Goal: Task Accomplishment & Management: Manage account settings

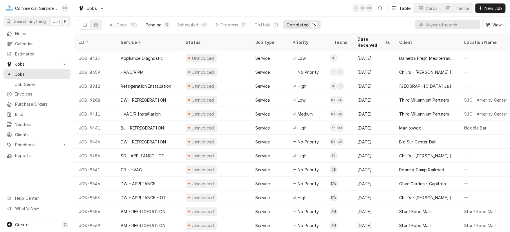
click at [150, 23] on div "Pending" at bounding box center [154, 25] width 16 height 6
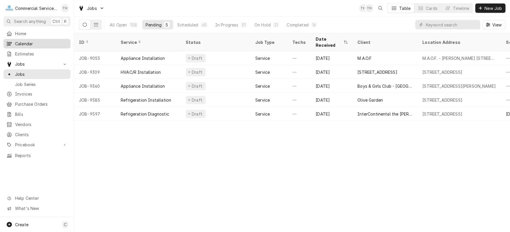
click at [40, 43] on span "Calendar" at bounding box center [41, 44] width 52 height 6
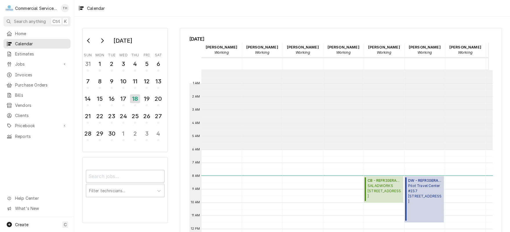
scroll to position [79, 0]
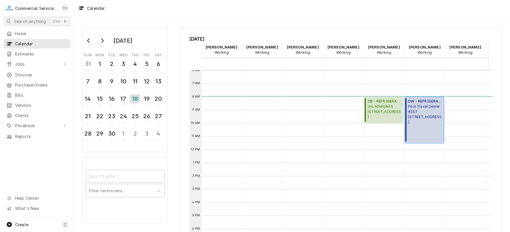
click at [422, 120] on span "Pilot Travel Center #237 951 Work Street, Salinas, CA 93901" at bounding box center [425, 114] width 34 height 21
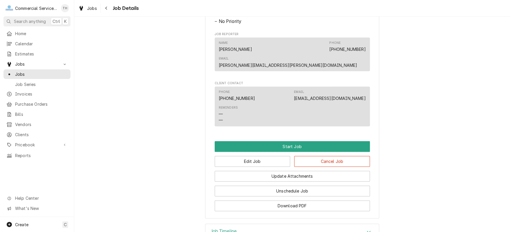
scroll to position [370, 0]
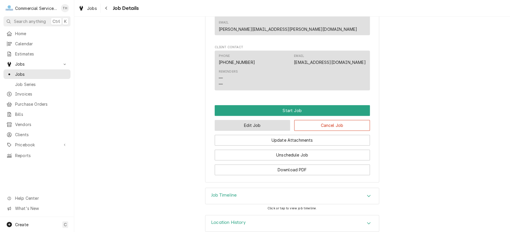
click at [251, 120] on button "Edit Job" at bounding box center [253, 125] width 76 height 11
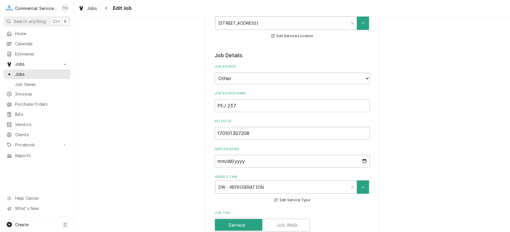
scroll to position [145, 0]
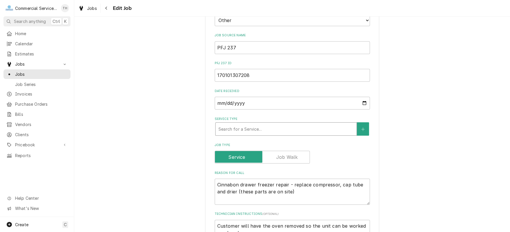
click at [312, 130] on div "Service Type" at bounding box center [285, 129] width 135 height 10
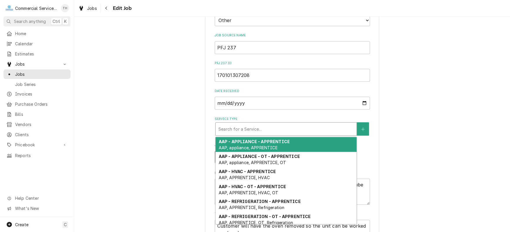
type textarea "x"
type input "s"
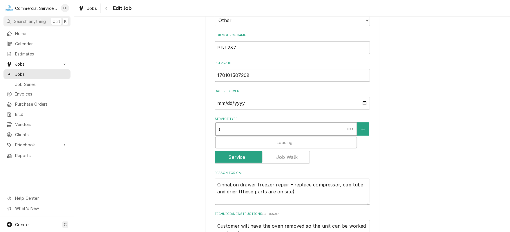
type textarea "x"
type input "sg"
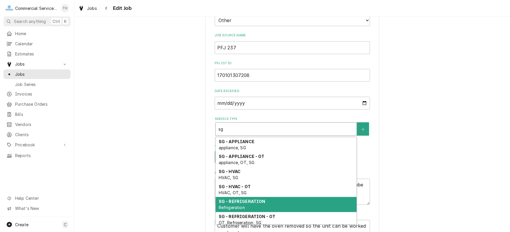
click at [277, 197] on div "SG - REFRIGERATION Refrigeration" at bounding box center [285, 204] width 141 height 15
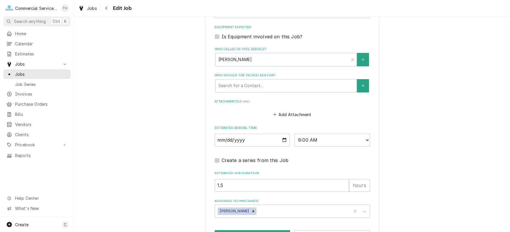
scroll to position [454, 0]
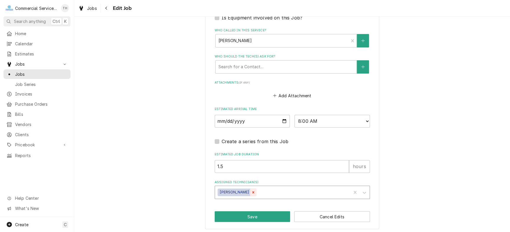
click at [251, 190] on icon "Remove David Waite" at bounding box center [253, 192] width 4 height 4
click at [241, 190] on div "Assigned Technician(s)" at bounding box center [287, 192] width 138 height 10
type textarea "x"
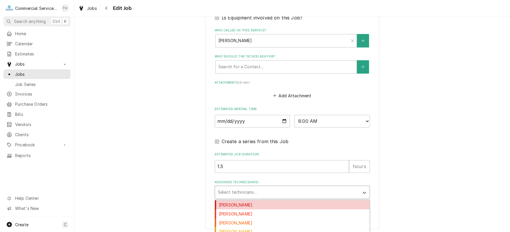
type input "s"
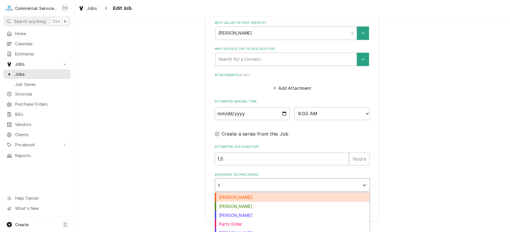
scroll to position [464, 0]
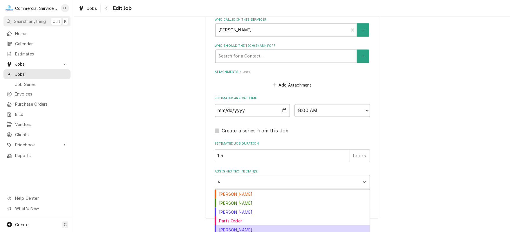
click at [286, 225] on div "Sebastian Gomez" at bounding box center [292, 229] width 155 height 9
type textarea "x"
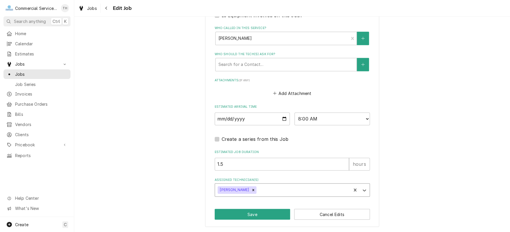
scroll to position [454, 0]
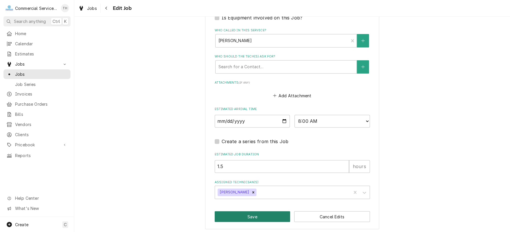
click at [262, 211] on button "Save" at bounding box center [253, 216] width 76 height 11
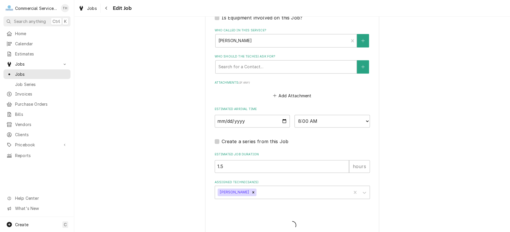
type textarea "x"
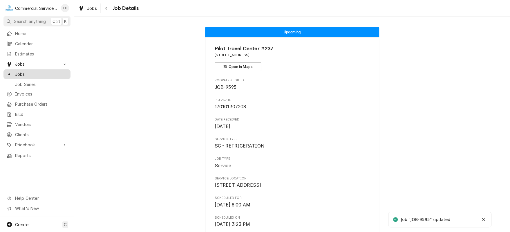
click at [46, 71] on span "Jobs" at bounding box center [41, 74] width 52 height 6
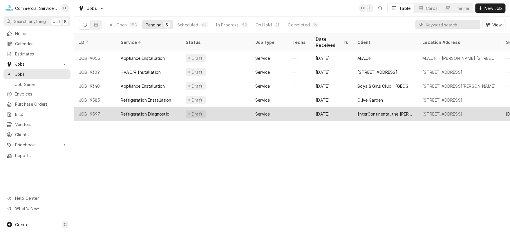
click at [361, 111] on div "InterContinental the Clement" at bounding box center [385, 114] width 56 height 6
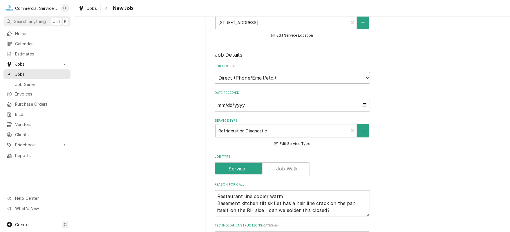
scroll to position [116, 0]
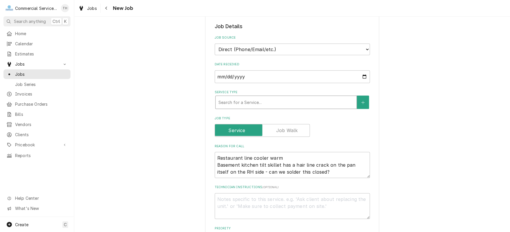
type textarea "x"
type input "d"
type textarea "x"
type input "dw"
type textarea "x"
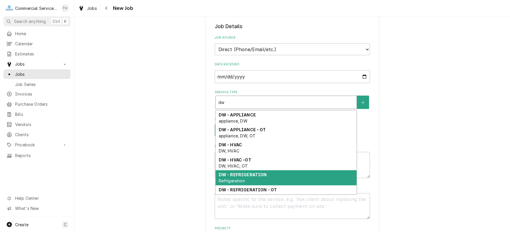
click at [241, 170] on div "DW - REFRIGERATION Refrigeration" at bounding box center [285, 177] width 141 height 15
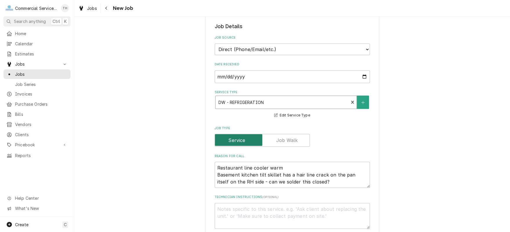
scroll to position [145, 0]
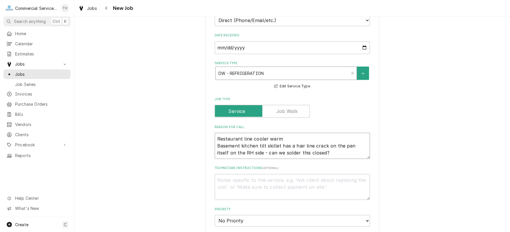
drag, startPoint x: 214, startPoint y: 135, endPoint x: 220, endPoint y: 133, distance: 6.2
click at [216, 135] on textarea "Restaurant line cooler warm Basement kitchen tilt skillet has a hair line crack…" at bounding box center [292, 145] width 155 height 26
type textarea "x"
type textarea "SRestaurant line cooler warm Basement kitchen tilt skillet has a hair line crac…"
type textarea "x"
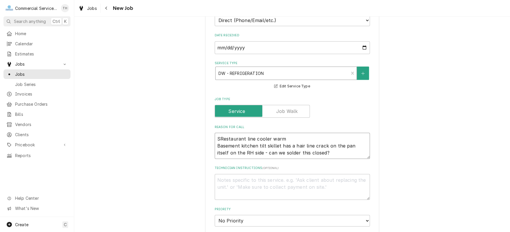
type textarea "SeRestaurant line cooler warm Basement kitchen tilt skillet has a hair line cra…"
type textarea "x"
type textarea "SeaRestaurant line cooler warm Basement kitchen tilt skillet has a hair line cr…"
type textarea "x"
type textarea "Sea Restaurant line cooler warm Basement kitchen tilt skillet has a hair line c…"
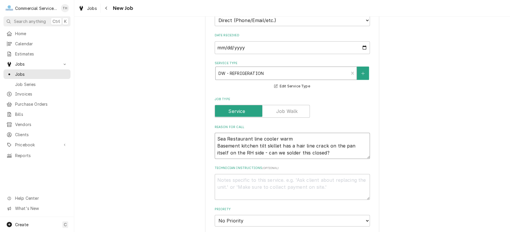
type textarea "x"
type textarea "Sea RRestaurant line cooler warm Basement kitchen tilt skillet has a hair line …"
type textarea "x"
type textarea "Sea ReRestaurant line cooler warm Basement kitchen tilt skillet has a hair line…"
type textarea "x"
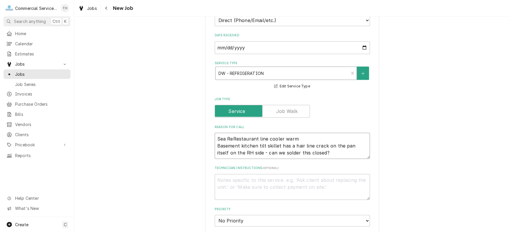
type textarea "Sea ResRestaurant line cooler warm Basement kitchen tilt skillet has a hair lin…"
type textarea "x"
type textarea "Sea RestRestaurant line cooler warm Basement kitchen tilt skillet has a hair li…"
type textarea "x"
type textarea "Sea RestaRestaurant line cooler warm Basement kitchen tilt skillet has a hair l…"
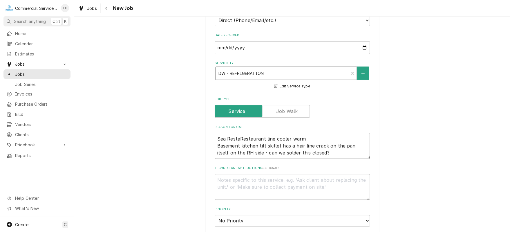
type textarea "x"
type textarea "Sea RestauRestaurant line cooler warm Basement kitchen tilt skillet has a hair …"
type textarea "x"
type textarea "Sea RestaurRestaurant line cooler warm Basement kitchen tilt skillet has a hair…"
type textarea "x"
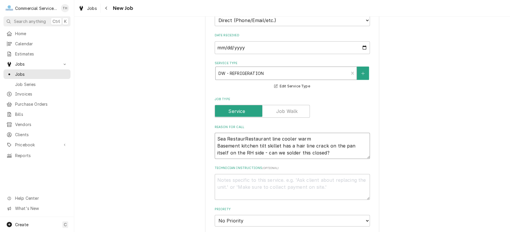
type textarea "Sea RestauraRestaurant line cooler warm Basement kitchen tilt skillet has a hai…"
type textarea "x"
type textarea "Sea RestauranRestaurant line cooler warm Basement kitchen tilt skillet has a ha…"
type textarea "x"
type textarea "Sea RestaurantRestaurant line cooler warm Basement kitchen tilt skillet has a h…"
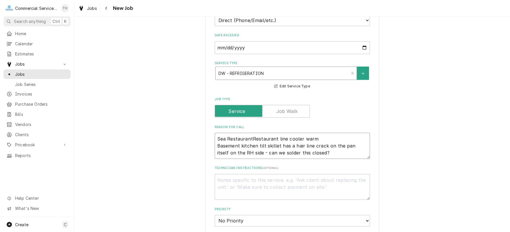
type textarea "x"
type textarea "Sea Restaurant Restaurant line cooler warm Basement kitchen tilt skillet has a …"
type textarea "x"
type textarea "Sea Restaurant rRestaurant line cooler warm Basement kitchen tilt skillet has a…"
type textarea "x"
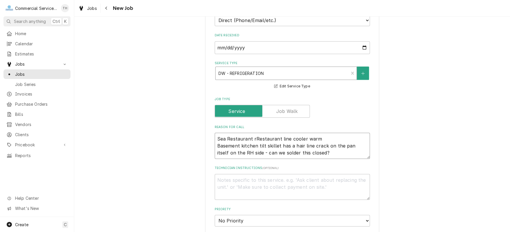
type textarea "Sea Restaurant reRestaurant line cooler warm Basement kitchen tilt skillet has …"
type textarea "x"
type textarea "Sea Restaurant reaRestaurant line cooler warm Basement kitchen tilt skillet has…"
type textarea "x"
type textarea "Sea Restaurant reacRestaurant line cooler warm Basement kitchen tilt skillet ha…"
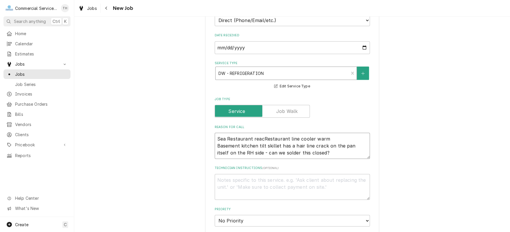
type textarea "x"
type textarea "Sea Restaurant reachRestaurant line cooler warm Basement kitchen tilt skillet h…"
type textarea "x"
type textarea "Sea Restaurant reach Restaurant line cooler warm Basement kitchen tilt skillet …"
type textarea "x"
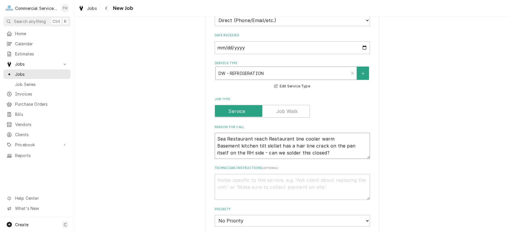
type textarea "Sea Restaurant reach iRestaurant line cooler warm Basement kitchen tilt skillet…"
type textarea "x"
type textarea "Sea Restaurant reach inRestaurant line cooler warm Basement kitchen tilt skille…"
type textarea "x"
type textarea "Sea Restaurant reach in Restaurant line cooler warm Basement kitchen tilt skill…"
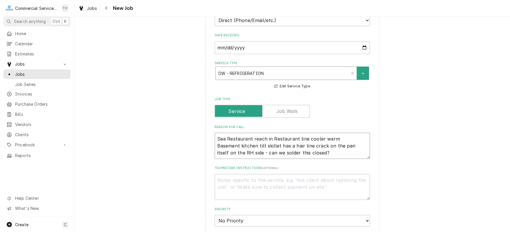
type textarea "x"
type textarea "Sea Restaurant reach in dRestaurant line cooler warm Basement kitchen tilt skil…"
type textarea "x"
type textarea "Sea Restaurant reach in doRestaurant line cooler warm Basement kitchen tilt ski…"
type textarea "x"
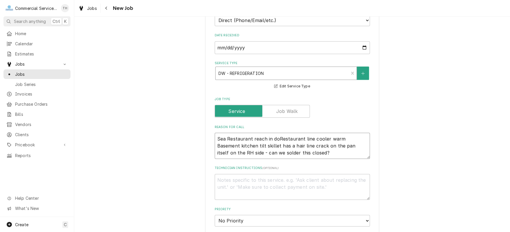
type textarea "Sea Restaurant reach in dowRestaurant line cooler warm Basement kitchen tilt sk…"
type textarea "x"
type textarea "Sea Restaurant reach in downRestaurant line cooler warm Basement kitchen tilt s…"
type textarea "x"
type textarea "Sea Restaurant reach in down Restaurant line cooler warm Basement kitchen tilt …"
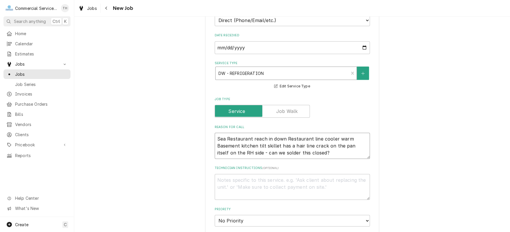
type textarea "x"
type textarea "Sea Restaurant reach in down (Restaurant line cooler warm Basement kitchen tilt…"
type textarea "x"
type textarea "Sea Restaurant reach in down (dRestaurant line cooler warm Basement kitchen til…"
type textarea "x"
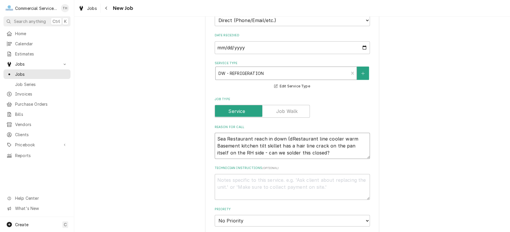
type textarea "Sea Restaurant reach in down (doRestaurant line cooler warm Basement kitchen ti…"
type textarea "x"
type textarea "Sea Restaurant reach in down (do Restaurant line cooler warm Basement kitchen t…"
type textarea "x"
type textarea "Sea Restaurant reach in down (do fRestaurant line cooler warm Basement kitchen …"
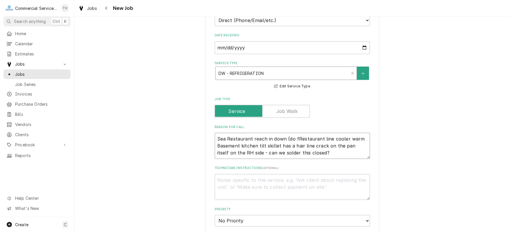
type textarea "x"
type textarea "Sea Restaurant reach in down (do fiRestaurant line cooler warm Basement kitchen…"
type textarea "x"
type textarea "Sea Restaurant reach in down (do firRestaurant line cooler warm Basement kitche…"
type textarea "x"
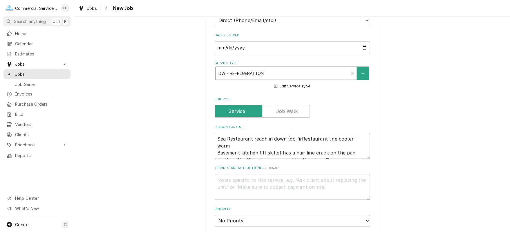
type textarea "Sea Restaurant reach in down (do firsRestaurant line cooler warm Basement kitch…"
type textarea "x"
type textarea "Sea Restaurant reach in down (do firstRestaurant line cooler warm Basement kitc…"
type textarea "x"
type textarea "Sea Restaurant reach in down (do first)Restaurant line cooler warm Basement kit…"
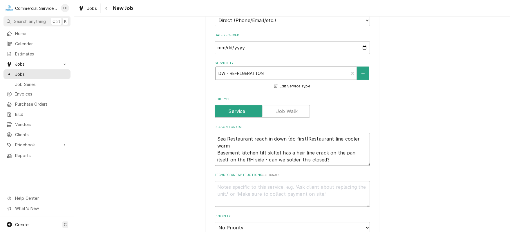
type textarea "x"
type textarea "Sea Restaurant reach in down (do first) Restaurant line cooler warm Basement ki…"
click at [223, 137] on textarea "Sea Restaurant reach in down (do first) Restaurant line cooler warm Basement ki…" at bounding box center [292, 148] width 155 height 33
type textarea "x"
type textarea "ea Restaurant reach in down (do first) Restaurant line cooler warm Basement kit…"
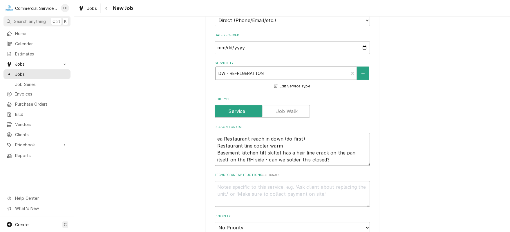
type textarea "x"
type textarea "a Restaurant reach in down (do first) Restaurant line cooler warm Basement kitc…"
type textarea "x"
type textarea "Restaurant reach in down (do first) Restaurant line cooler warm Basement kitche…"
type textarea "x"
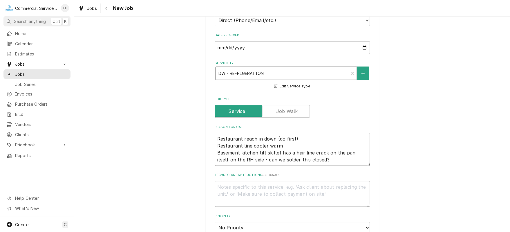
type textarea "C Restaurant reach in down (do first) Restaurant line cooler warm Basement kitc…"
click at [244, 138] on textarea "C Restaurant reach in down (do first) Restaurant line cooler warm Basement kitc…" at bounding box center [292, 148] width 155 height 33
type textarea "x"
type textarea "C Restaurant &reach in down (do first) Restaurant line cooler warm Basement kit…"
type textarea "x"
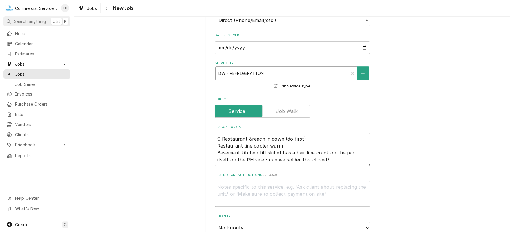
type textarea "C Restaurant & reach in down (do first) Restaurant line cooler warm Basement ki…"
type textarea "x"
type textarea "C Restaurant & Breach in down (do first) Restaurant line cooler warm Basement k…"
type textarea "x"
type textarea "C Restaurant & Bareach in down (do first) Restaurant line cooler warm Basement …"
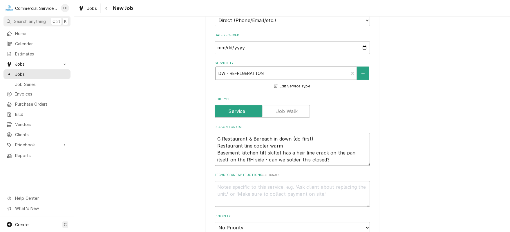
type textarea "x"
type textarea "C Restaurant & Barreach in down (do first) Restaurant line cooler warm Basement…"
type textarea "x"
type textarea "C Restaurant & Bar reach in down (do first) Restaurant line cooler warm Basemen…"
click at [244, 138] on textarea "C Restaurant & Bar reach in down (do first) Restaurant line cooler warm Basemen…" at bounding box center [292, 148] width 155 height 33
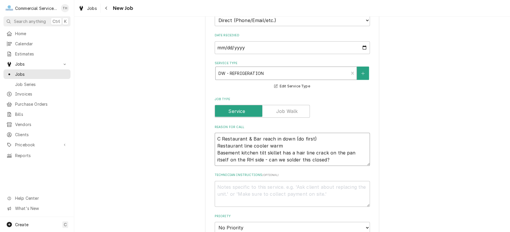
type textarea "x"
type textarea "C Restaurant Bar reach in down (do first) Restaurant line cooler warm Basement …"
type textarea "x"
type textarea "C Restaurant Bar reach in down (do first) Restaurant line cooler warm Basement …"
type textarea "x"
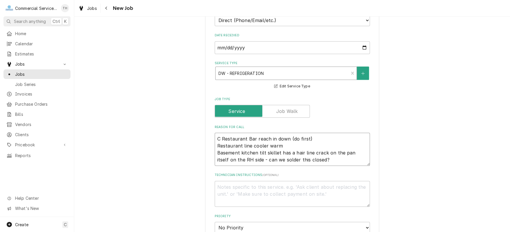
type textarea "C Restaurant ar reach in down (do first) Restaurant line cooler warm Basement k…"
type textarea "x"
type textarea "C Restaurant r reach in down (do first) Restaurant line cooler warm Basement ki…"
type textarea "x"
type textarea "C Restaurant reach in down (do first) Restaurant line cooler warm Basement kitc…"
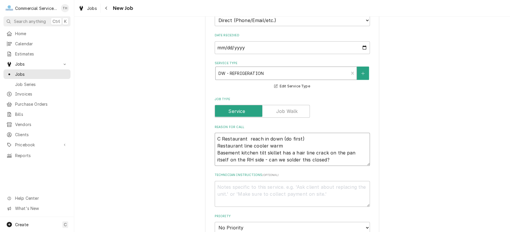
type textarea "x"
type textarea "C Restaurant reach in down (do first) Restaurant line cooler warm Basement kitc…"
type textarea "x"
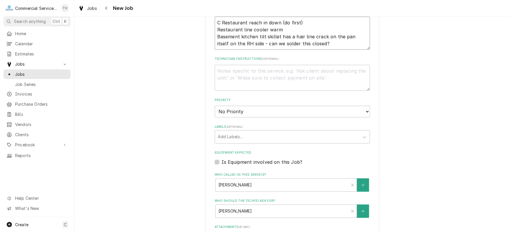
scroll to position [203, 0]
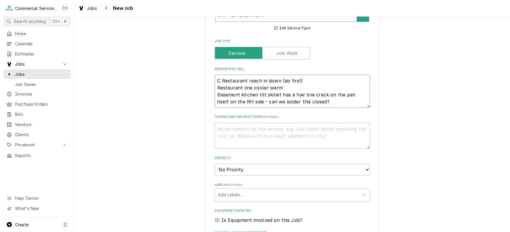
type textarea "C Restaurant reach in down (do first) Restaurant line cooler warm Basement kitc…"
click at [242, 131] on textarea "Technician Instructions ( optional )" at bounding box center [292, 136] width 155 height 26
type textarea "x"
type textarea "S"
type textarea "x"
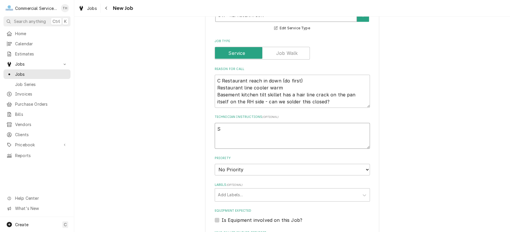
type textarea "Se"
type textarea "x"
type textarea "See"
type textarea "x"
type textarea "See"
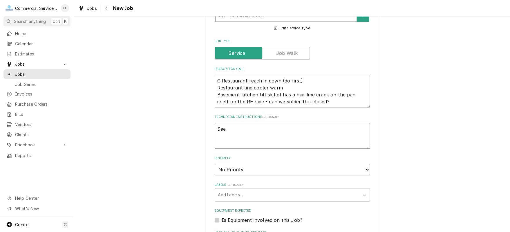
type textarea "x"
type textarea "See J"
type textarea "x"
type textarea "See Ju"
type textarea "x"
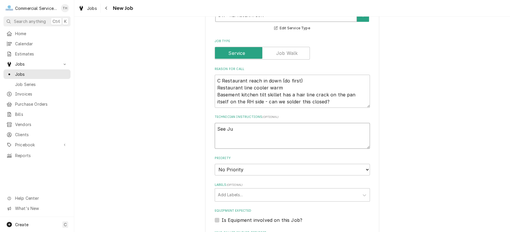
type textarea "See Jua"
type textarea "x"
type textarea "See Juan"
type textarea "x"
type textarea "See Juan"
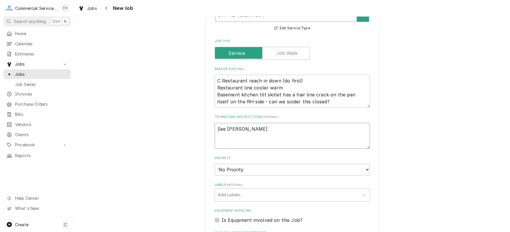
type textarea "x"
type textarea "See Juan o"
type textarea "x"
type textarea "See Juan on"
type textarea "x"
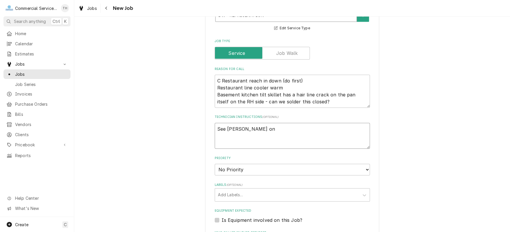
type textarea "See Juan on"
type textarea "x"
type textarea "See Juan on a"
type textarea "x"
type textarea "See Juan on ar"
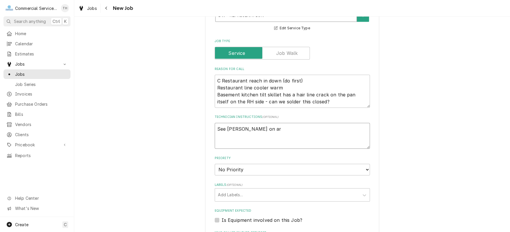
type textarea "x"
type textarea "See Juan on arr"
type textarea "x"
type textarea "See Juan on arri"
type textarea "x"
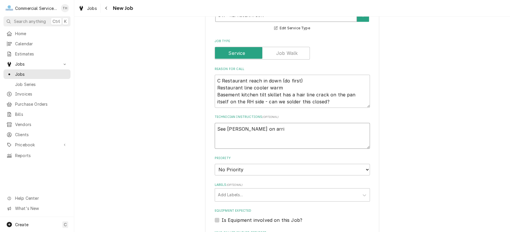
type textarea "See Juan on arriv"
type textarea "x"
type textarea "See Juan on arriva"
type textarea "x"
type textarea "See Juan on arrival"
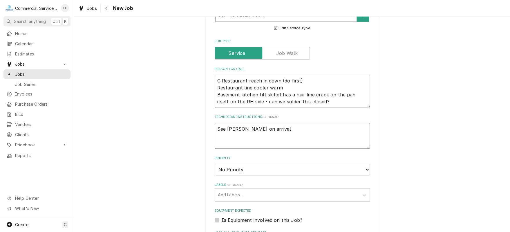
type textarea "x"
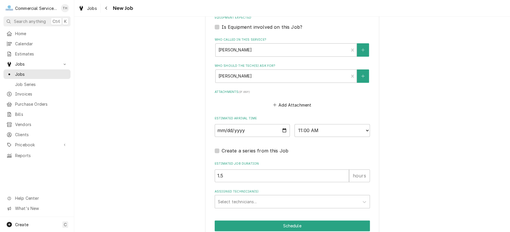
scroll to position [406, 0]
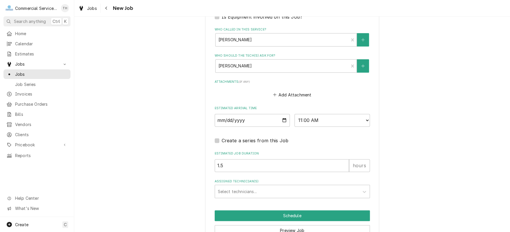
type textarea "See Juan on arrival"
click at [364, 118] on select "AM / PM 6:00 AM 6:15 AM 6:30 AM 6:45 AM 7:00 AM 7:15 AM 7:30 AM 7:45 AM 8:00 AM…" at bounding box center [331, 120] width 75 height 13
select select "08:30:00"
click at [294, 114] on select "AM / PM 6:00 AM 6:15 AM 6:30 AM 6:45 AM 7:00 AM 7:15 AM 7:30 AM 7:45 AM 8:00 AM…" at bounding box center [331, 120] width 75 height 13
drag, startPoint x: 246, startPoint y: 166, endPoint x: 210, endPoint y: 170, distance: 36.7
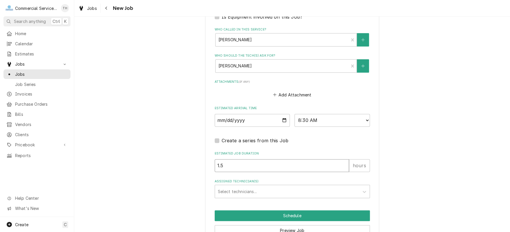
type textarea "x"
type input "4"
type textarea "x"
type input "4"
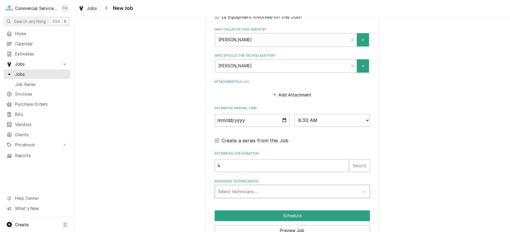
click at [229, 189] on div "Assigned Technician(s)" at bounding box center [287, 191] width 138 height 10
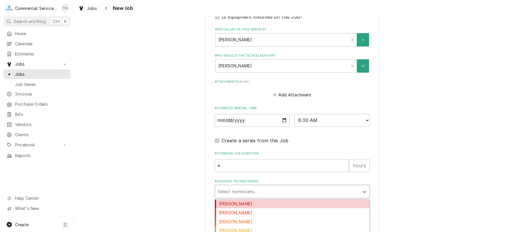
type input "d"
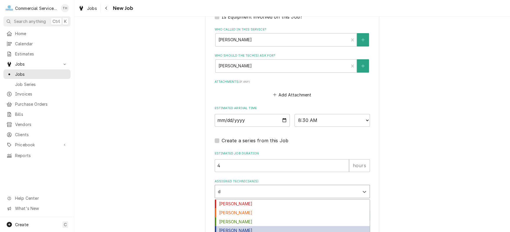
click at [235, 226] on div "David Waite" at bounding box center [292, 230] width 155 height 9
type textarea "x"
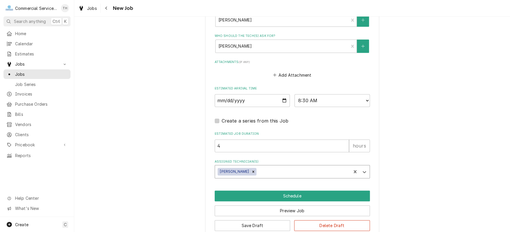
scroll to position [435, 0]
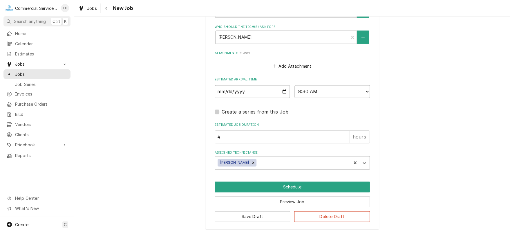
click at [259, 158] on div "Assigned Technician(s)" at bounding box center [302, 162] width 90 height 10
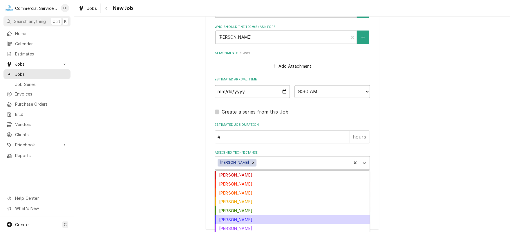
click at [261, 217] on div "[PERSON_NAME]" at bounding box center [292, 219] width 155 height 9
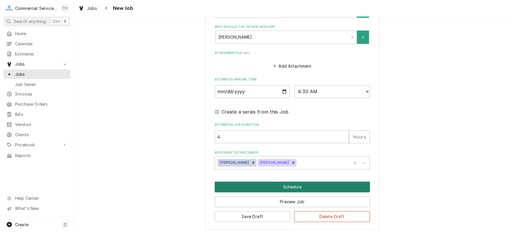
click at [301, 181] on button "Schedule" at bounding box center [292, 186] width 155 height 11
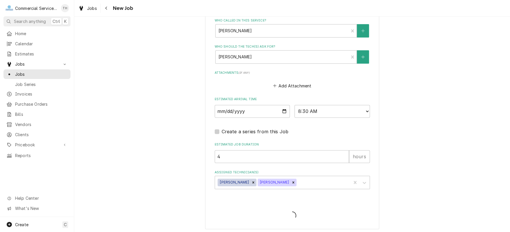
type textarea "x"
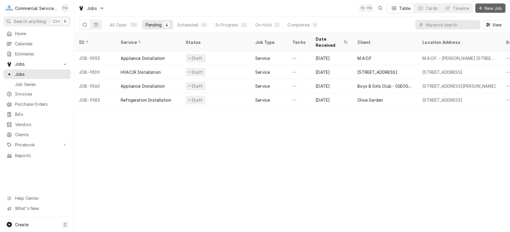
click at [482, 11] on button "New Job" at bounding box center [490, 7] width 30 height 9
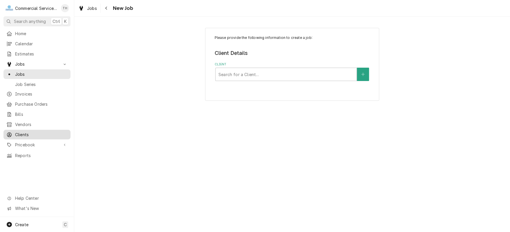
click at [23, 131] on span "Clients" at bounding box center [41, 134] width 52 height 6
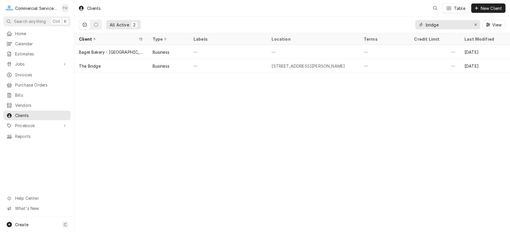
drag, startPoint x: 455, startPoint y: 23, endPoint x: 418, endPoint y: 28, distance: 37.1
click at [418, 28] on div "bridge" at bounding box center [447, 24] width 65 height 9
type input "s"
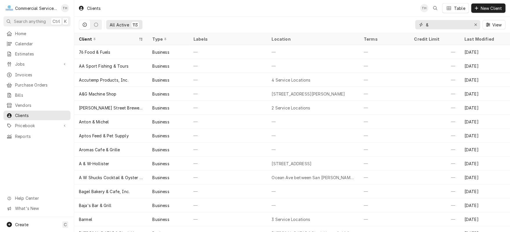
click at [426, 26] on input "&" at bounding box center [446, 24] width 43 height 9
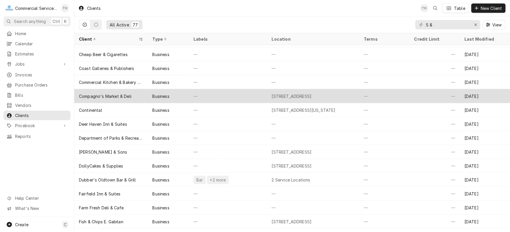
scroll to position [271, 0]
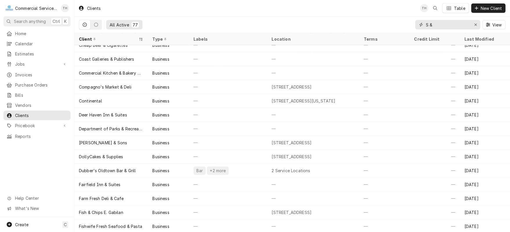
drag, startPoint x: 432, startPoint y: 25, endPoint x: 422, endPoint y: 27, distance: 10.7
click at [422, 27] on div "S &" at bounding box center [447, 24] width 65 height 9
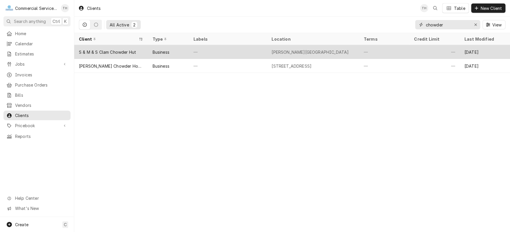
type input "chowder"
click at [252, 48] on div "—" at bounding box center [228, 52] width 78 height 14
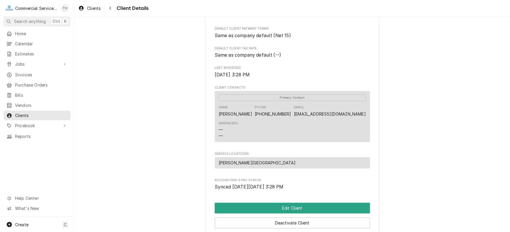
scroll to position [145, 0]
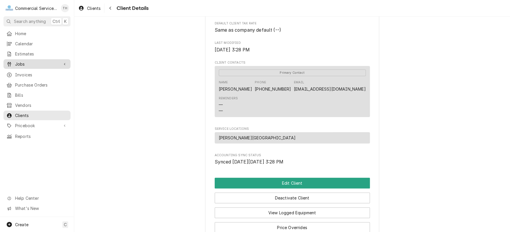
click at [42, 61] on span "Jobs" at bounding box center [37, 64] width 44 height 6
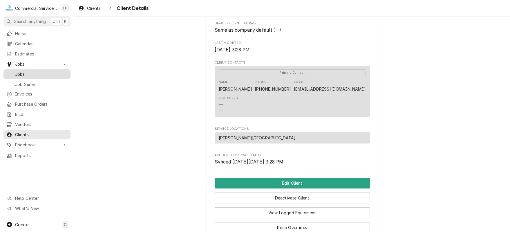
click at [40, 74] on span "Jobs" at bounding box center [41, 74] width 52 height 6
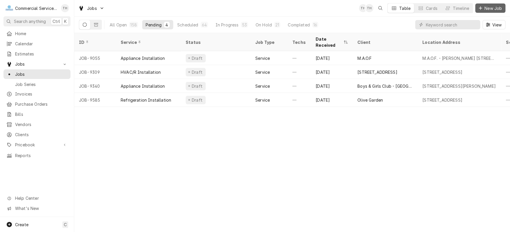
click at [480, 10] on div "Dynamic Content Wrapper" at bounding box center [480, 8] width 6 height 6
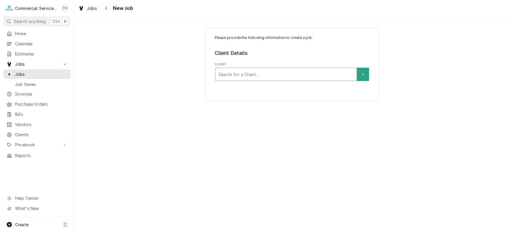
click at [247, 74] on div "Client" at bounding box center [285, 74] width 135 height 10
type input "S & M &"
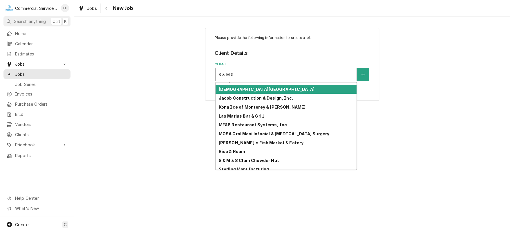
scroll to position [168, 0]
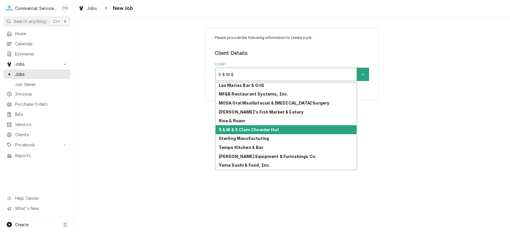
click at [256, 127] on strong "S & M & S Clam Chowder Hut" at bounding box center [248, 129] width 60 height 5
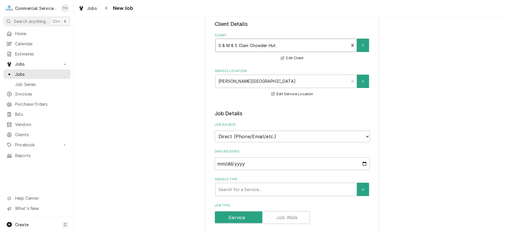
scroll to position [87, 0]
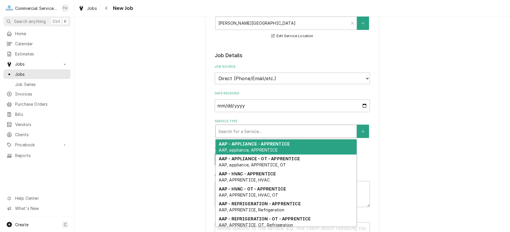
click at [253, 129] on div "Service Type" at bounding box center [285, 131] width 135 height 10
type textarea "x"
type input "h"
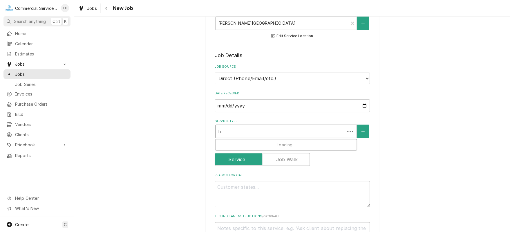
type textarea "x"
type input "ha"
type textarea "x"
type input "hav"
type textarea "x"
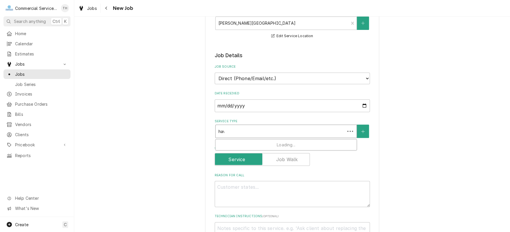
type input "havc"
type textarea "x"
type input "hav"
type textarea "x"
type input "ha"
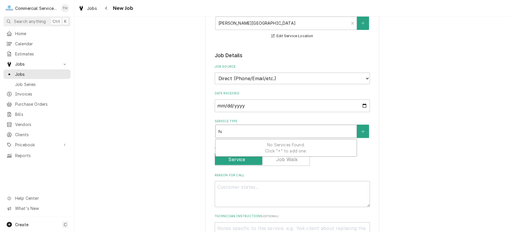
type textarea "x"
type input "h"
type textarea "x"
type input "hv"
type textarea "x"
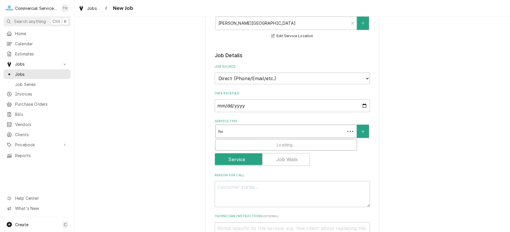
type input "hva"
type textarea "x"
type input "hvac"
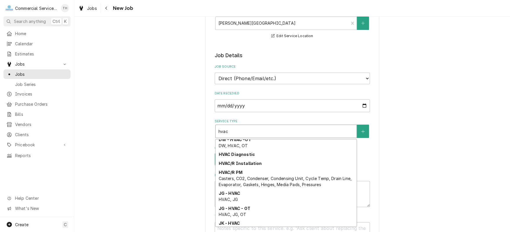
scroll to position [179, 0]
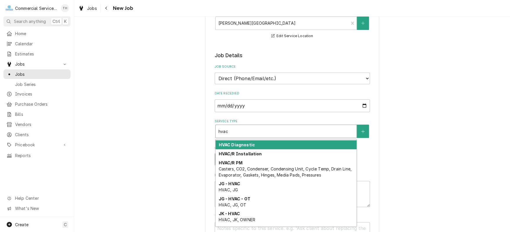
click at [262, 144] on div "HVAC Diagnostic" at bounding box center [285, 144] width 141 height 9
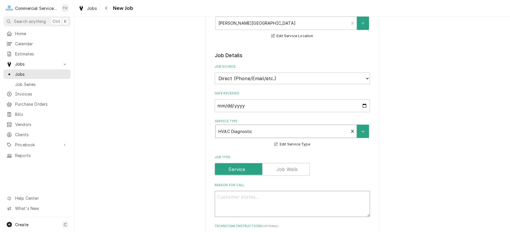
click at [234, 198] on textarea "Reason For Call" at bounding box center [292, 203] width 155 height 26
type textarea "x"
type textarea "C"
type textarea "x"
type textarea "Cu"
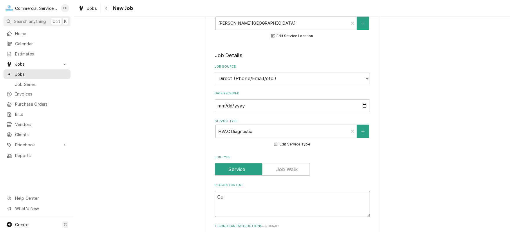
type textarea "x"
type textarea "Cus"
type textarea "x"
type textarea "Cust"
type textarea "x"
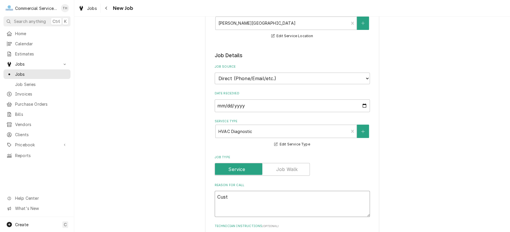
type textarea "Custo"
type textarea "x"
type textarea "Custom"
type textarea "x"
type textarea "Custome"
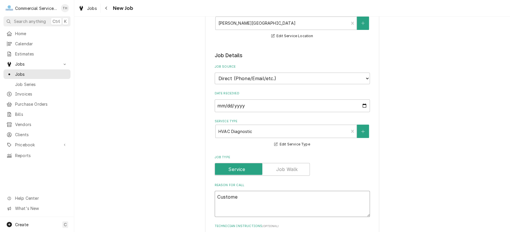
type textarea "x"
type textarea "Customer"
type textarea "x"
type textarea "Customer"
type textarea "x"
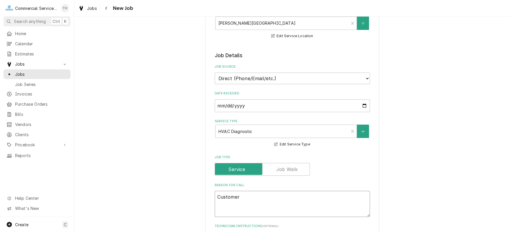
type textarea "Customer r"
type textarea "x"
type textarea "Customer ri"
type textarea "x"
type textarea "Customer rip"
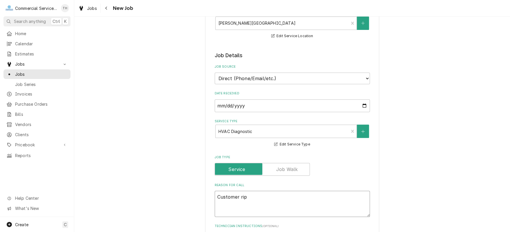
type textarea "x"
type textarea "Customer ripp"
type textarea "x"
type textarea "Customer rippe"
type textarea "x"
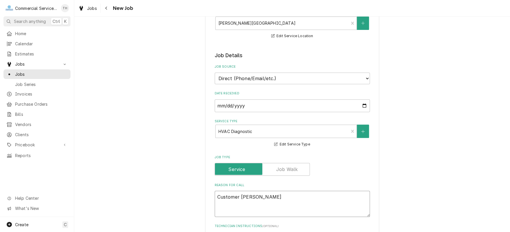
type textarea "Customer ripped"
type textarea "x"
type textarea "Customer ripped"
type textarea "x"
type textarea "Customer ripped t"
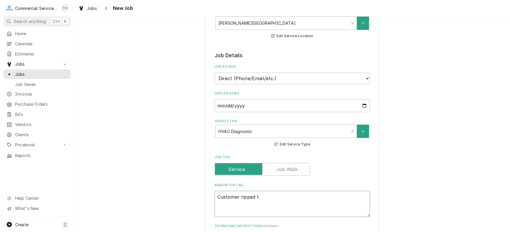
type textarea "x"
type textarea "Customer ripped th"
type textarea "x"
type textarea "Customer ripped the"
type textarea "x"
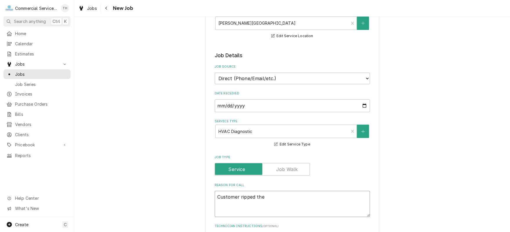
type textarea "Customer ripped the"
type textarea "x"
type textarea "Customer ripped the e"
type textarea "x"
type textarea "Customer ripped the ex"
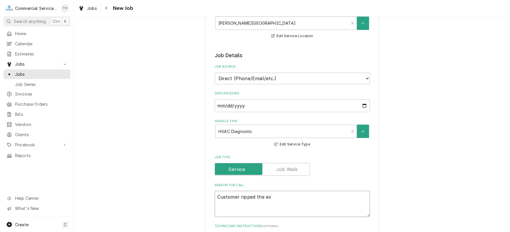
type textarea "x"
type textarea "Customer ripped the exh"
type textarea "x"
type textarea "Customer ripped the exha"
type textarea "x"
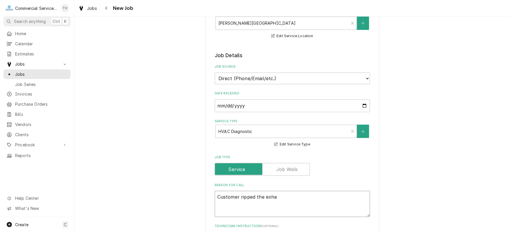
type textarea "Customer ripped the exhau"
type textarea "x"
type textarea "Customer ripped the exhaus"
type textarea "x"
type textarea "Customer ripped the exhaust"
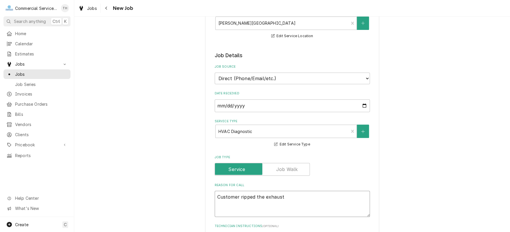
type textarea "x"
type textarea "Customer ripped the exhaust"
type textarea "x"
type textarea "Customer ripped the exhaust o"
type textarea "x"
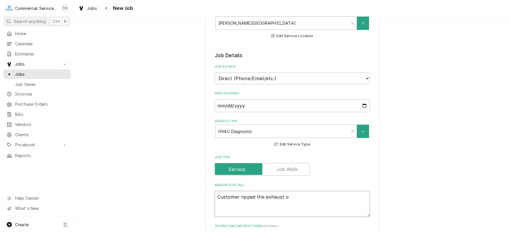
type textarea "Customer ripped the exhaust of"
type textarea "x"
type textarea "Customer ripped the exhaust off"
type textarea "x"
type textarea "Customer ripped the exhaust off"
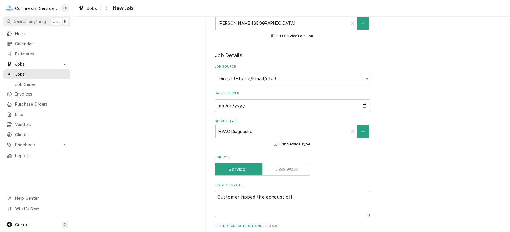
type textarea "x"
type textarea "Customer ripped the exhaust off t"
type textarea "x"
type textarea "Customer ripped the exhaust off th"
type textarea "x"
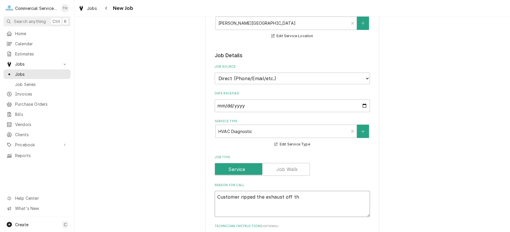
type textarea "Customer ripped the exhaust off the"
type textarea "x"
type textarea "Customer ripped the exhaust off the"
type textarea "x"
type textarea "Customer ripped the exhaust off the r"
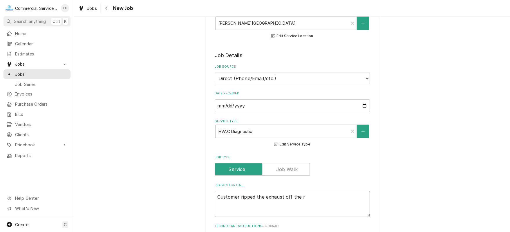
type textarea "x"
type textarea "Customer ripped the exhaust off the ro"
type textarea "x"
type textarea "Customer ripped the exhaust off the roo"
type textarea "x"
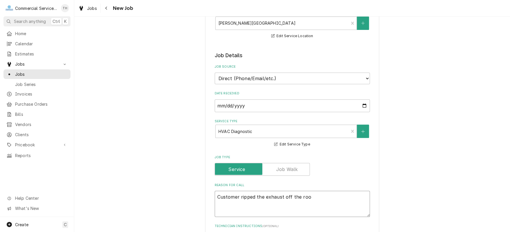
type textarea "Customer ripped the exhaust off the roof"
type textarea "x"
type textarea "Customer ripped the exhaust off the roof"
type textarea "x"
type textarea "Customer ripped the exhaust off the roof o"
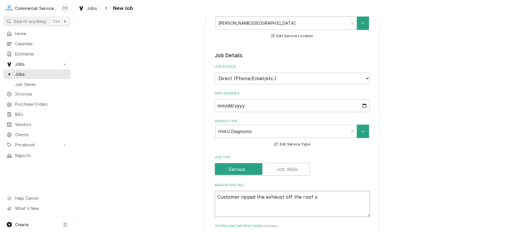
type textarea "x"
type textarea "Customer ripped the exhaust off the roof of"
type textarea "x"
type textarea "Customer ripped the exhaust off the roof of"
type textarea "x"
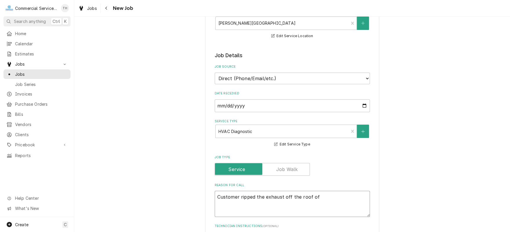
type textarea "Customer ripped the exhaust off the roof of t"
type textarea "x"
type textarea "Customer ripped the exhaust off the roof of th"
type textarea "x"
type textarea "Customer ripped the exhaust off the roof of the"
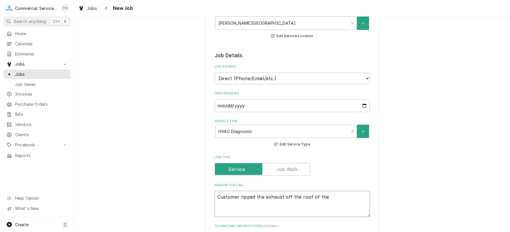
type textarea "x"
type textarea "Customer ripped the exhaust off the roof of the"
type textarea "x"
type textarea "Customer ripped the exhaust off the roof of the c"
type textarea "x"
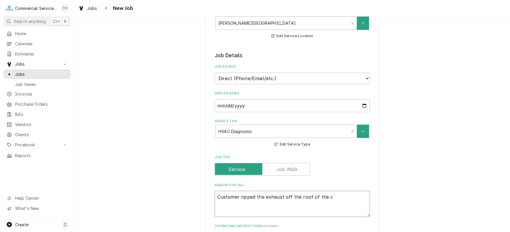
type textarea "Customer ripped the exhaust off the roof of the ch"
type textarea "x"
type textarea "Customer ripped the exhaust off the roof of the cho"
type textarea "x"
type textarea "Customer ripped the exhaust off the roof of the chow"
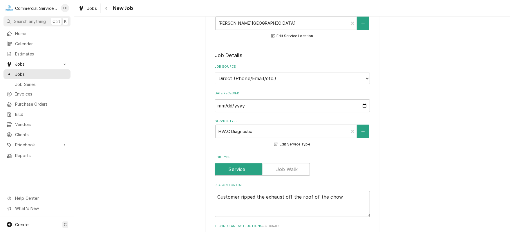
type textarea "x"
type textarea "Customer ripped the exhaust off the roof of the chowd"
type textarea "x"
type textarea "Customer ripped the exhaust off the roof of the chowde"
type textarea "x"
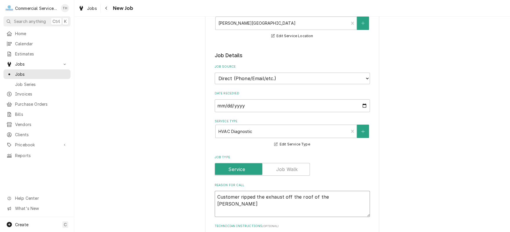
type textarea "Customer ripped the exhaust off the roof of the chowder"
type textarea "x"
type textarea "Customer ripped the exhaust off the roof of the chowder"
type textarea "x"
type textarea "Customer ripped the exhaust off the roof of the chowder t"
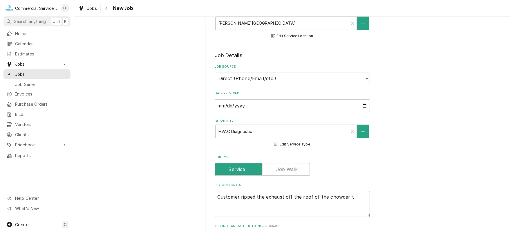
type textarea "x"
type textarea "Customer ripped the exhaust off the roof of the chowder tr"
type textarea "x"
type textarea "Customer ripped the exhaust off the roof of the chowder tra"
type textarea "x"
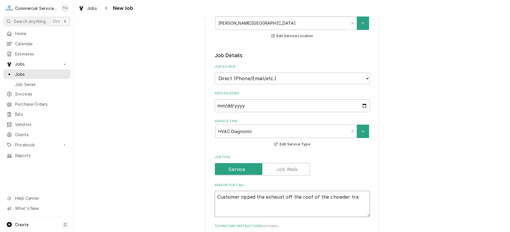
type textarea "Customer ripped the exhaust off the roof of the chowder trai"
type textarea "x"
type textarea "Customer ripped the exhaust off the roof of the chowder trail"
type textarea "x"
type textarea "Customer ripped the exhaust off the roof of the chowder traile"
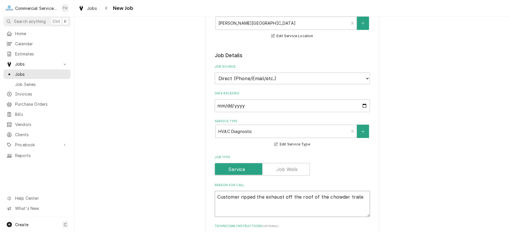
type textarea "x"
type textarea "Customer ripped the exhaust off the roof of the chowder trailer"
type textarea "x"
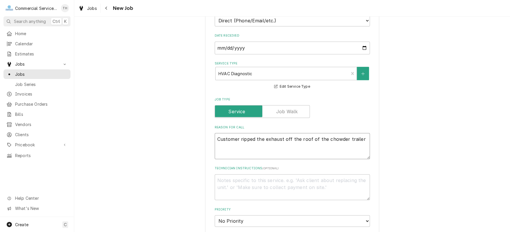
scroll to position [145, 0]
type textarea "Customer ripped the exhaust off the roof of the chowder trailer"
click at [225, 181] on textarea "Technician Instructions ( optional )" at bounding box center [292, 187] width 155 height 26
type textarea "x"
type textarea "C"
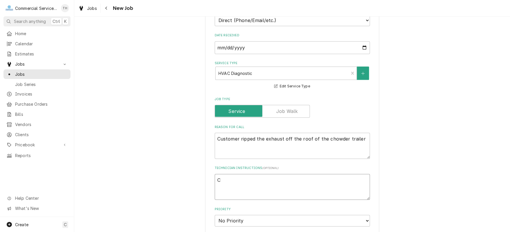
type textarea "x"
type textarea "Ca"
type textarea "x"
type textarea "Cal"
type textarea "x"
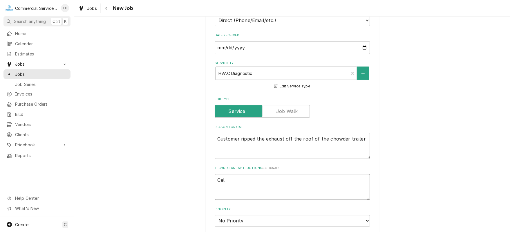
type textarea "Call"
type textarea "x"
type textarea "Call"
type textarea "x"
type textarea "Call S"
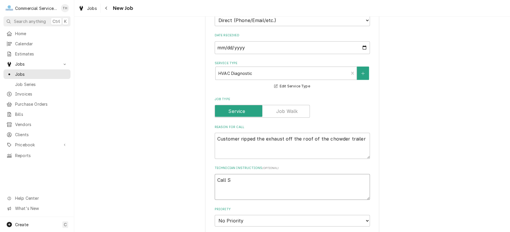
type textarea "x"
type textarea "Call St"
type textarea "x"
type textarea "Call Ste"
type textarea "x"
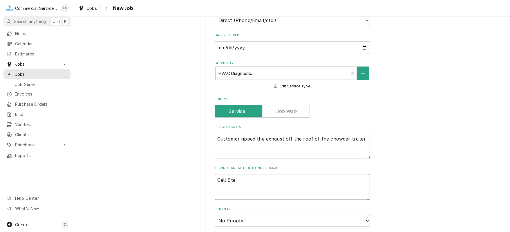
type textarea "Call Stev"
type textarea "x"
type textarea "Call Steve"
type textarea "x"
type textarea "Call Steve"
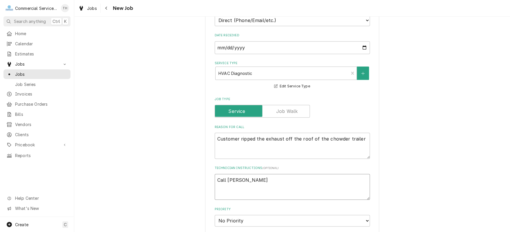
type textarea "x"
type textarea "Call Steve w"
type textarea "x"
type textarea "Call Steve wh"
type textarea "x"
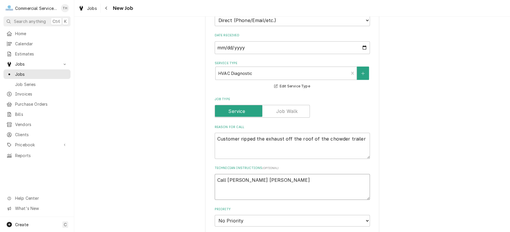
type textarea "Call Steve whe"
type textarea "x"
type textarea "Call Steve when"
type textarea "x"
type textarea "Call Steve when"
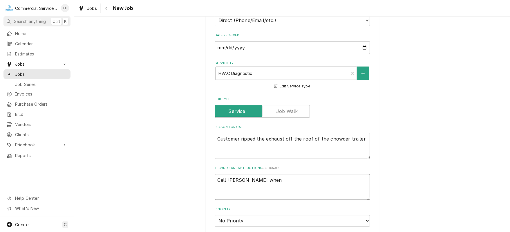
type textarea "x"
type textarea "Call Steve when 1"
type textarea "x"
type textarea "Call Steve when 15"
type textarea "x"
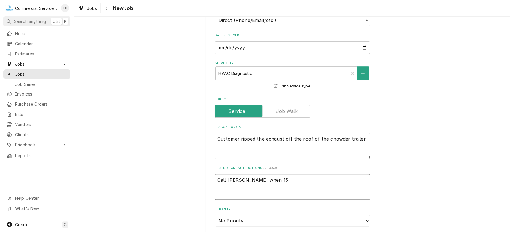
type textarea "Call Steve when 15"
type textarea "x"
type textarea "Call Steve when 15 m"
type textarea "x"
type textarea "Call Steve when 15 mi"
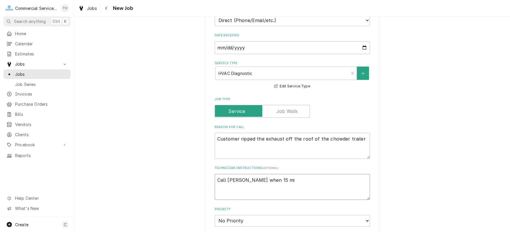
type textarea "x"
type textarea "Call Steve when 15 min"
type textarea "x"
type textarea "Call Steve when 15 minu"
type textarea "x"
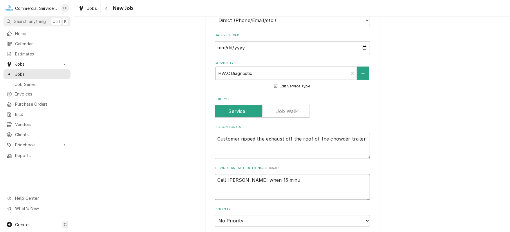
type textarea "Call Steve when 15 minut"
type textarea "x"
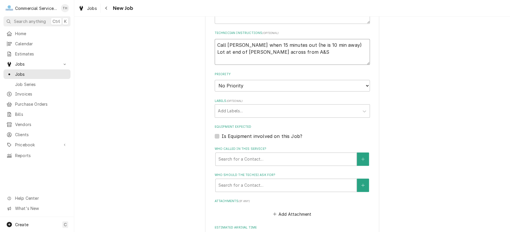
scroll to position [290, 0]
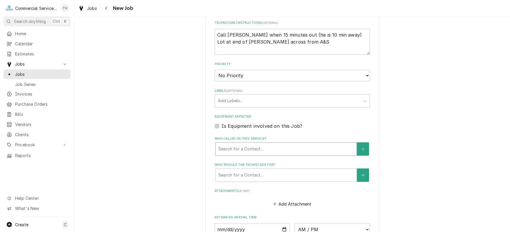
click at [235, 148] on div "Who called in this service?" at bounding box center [285, 149] width 135 height 10
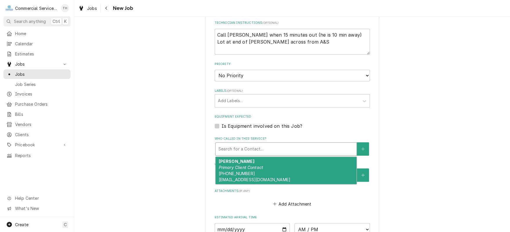
click at [246, 168] on div "Steve Bracisco Primary Client Contact (831) 210-4713 capt_steve4900@yahoo.com" at bounding box center [285, 170] width 141 height 27
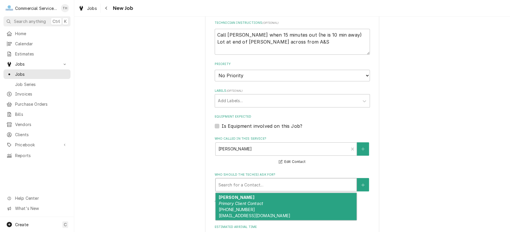
click at [253, 188] on div "Who should the tech(s) ask for?" at bounding box center [285, 184] width 135 height 10
click at [252, 202] on em "Primary Client Contact" at bounding box center [240, 203] width 45 height 5
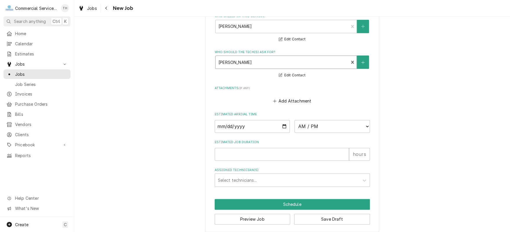
scroll to position [415, 0]
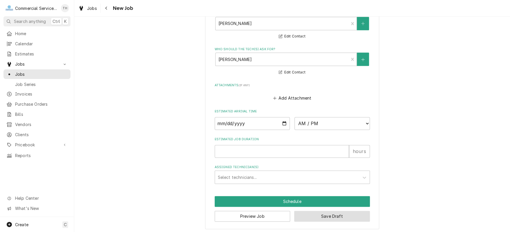
click at [308, 212] on button "Save Draft" at bounding box center [332, 215] width 76 height 11
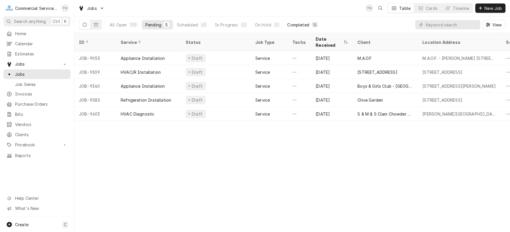
click at [297, 26] on div "Completed" at bounding box center [298, 25] width 22 height 6
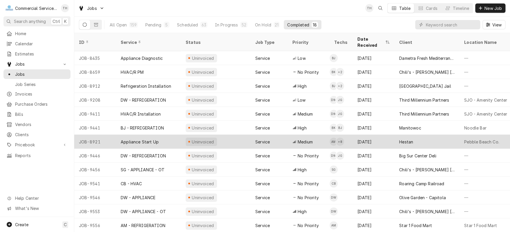
click at [395, 135] on div "Hestan" at bounding box center [426, 142] width 65 height 14
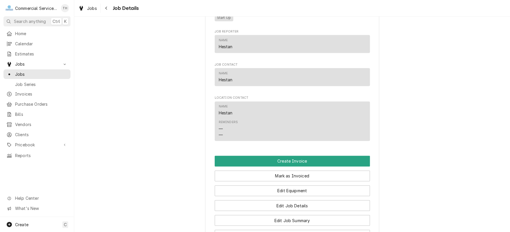
scroll to position [464, 0]
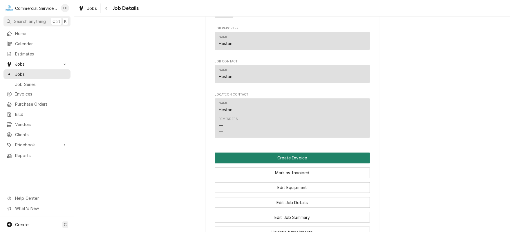
click at [300, 156] on button "Create Invoice" at bounding box center [292, 157] width 155 height 11
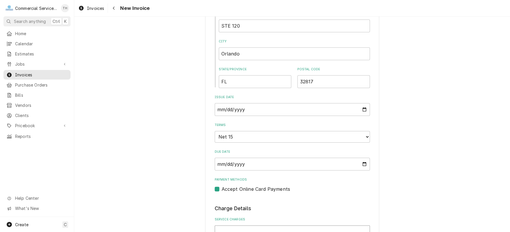
scroll to position [319, 0]
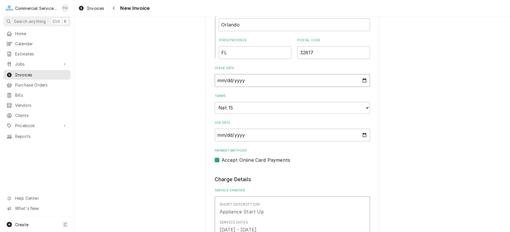
click at [362, 79] on input "[DATE]" at bounding box center [292, 80] width 155 height 13
click at [279, 104] on select "Choose payment terms... Same Day Net 7 Net 14 Net 15 Net 21 Net 30 Net 45 Net 6…" at bounding box center [292, 108] width 155 height 12
type textarea "x"
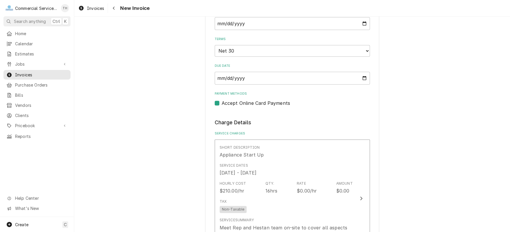
scroll to position [377, 0]
click at [221, 99] on label "Accept Online Card Payments" at bounding box center [255, 101] width 68 height 7
click at [221, 99] on input "Payment Methods" at bounding box center [298, 104] width 155 height 13
checkbox input "false"
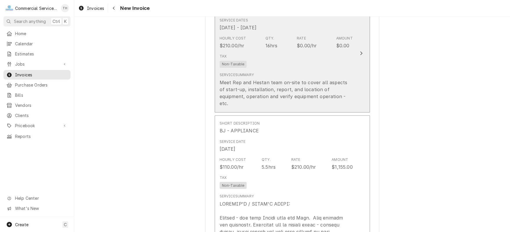
scroll to position [522, 0]
click at [294, 61] on div "Tax Non-Taxable" at bounding box center [285, 59] width 133 height 19
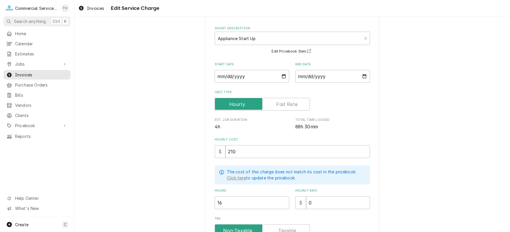
scroll to position [58, 0]
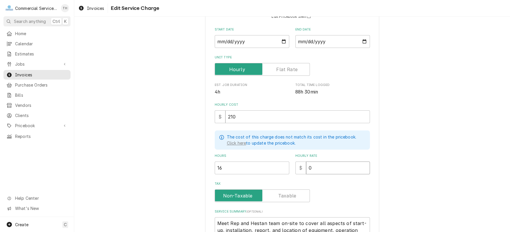
drag, startPoint x: 306, startPoint y: 166, endPoint x: 311, endPoint y: 166, distance: 4.6
click at [311, 166] on input "0" at bounding box center [338, 167] width 64 height 13
type textarea "x"
type input "2"
type textarea "x"
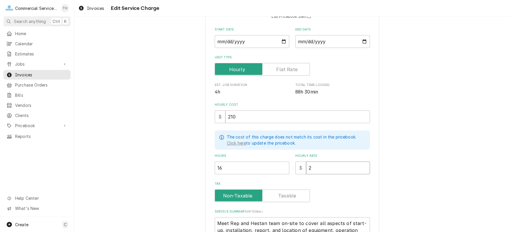
type input "21"
type textarea "x"
type input "210"
type textarea "x"
type input "210.0"
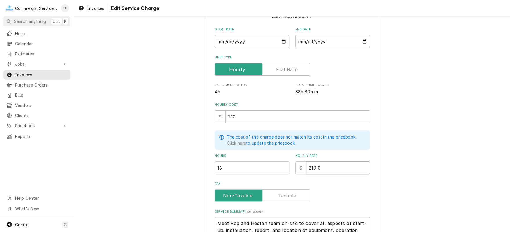
type textarea "x"
type input "210.00"
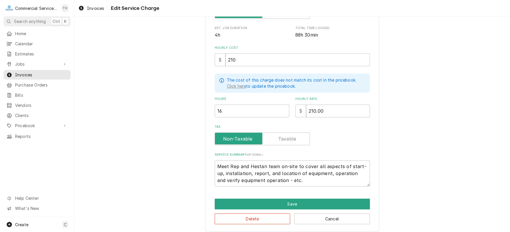
scroll to position [118, 0]
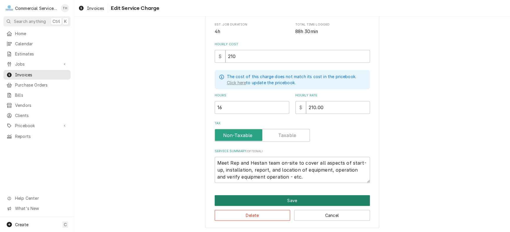
click at [289, 196] on button "Save" at bounding box center [292, 200] width 155 height 11
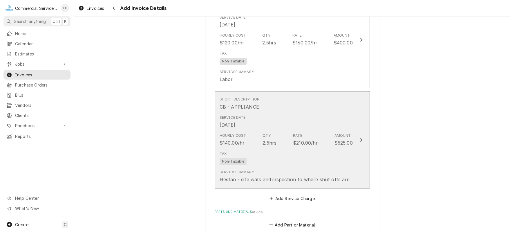
scroll to position [1269, 0]
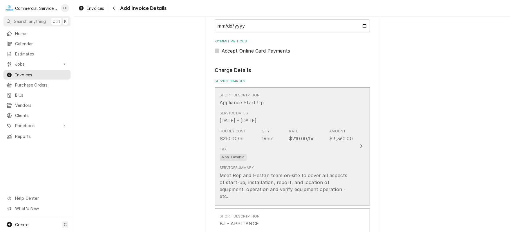
click at [273, 152] on div "Tax Non-Taxable" at bounding box center [285, 153] width 133 height 19
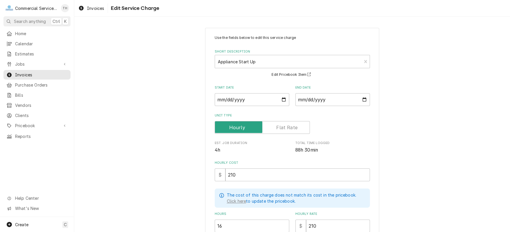
scroll to position [58, 0]
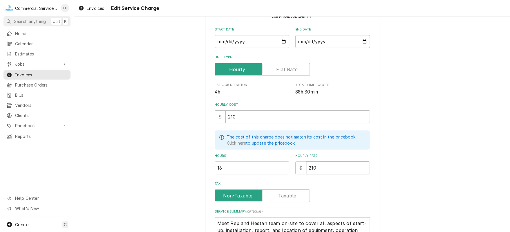
drag, startPoint x: 304, startPoint y: 168, endPoint x: 329, endPoint y: 167, distance: 24.9
click at [329, 167] on input "210" at bounding box center [338, 167] width 64 height 13
type textarea "x"
type input "0"
drag, startPoint x: 226, startPoint y: 166, endPoint x: 211, endPoint y: 166, distance: 15.1
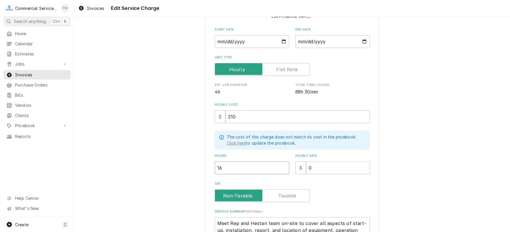
click at [211, 166] on div "Use the fields below to edit this service charge Short Description Appliance St…" at bounding box center [292, 129] width 174 height 318
type textarea "x"
type input "1"
type textarea "x"
type input "17"
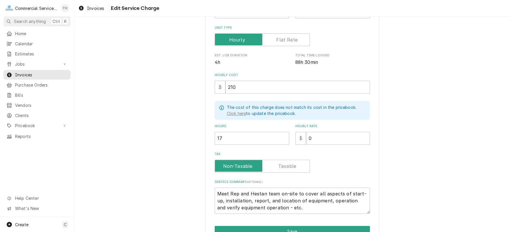
scroll to position [118, 0]
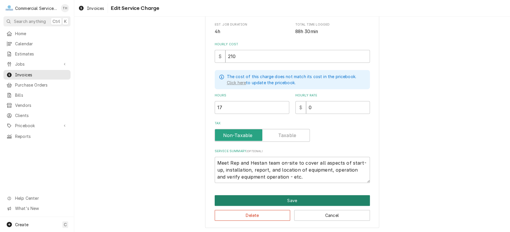
click at [281, 197] on button "Save" at bounding box center [292, 200] width 155 height 11
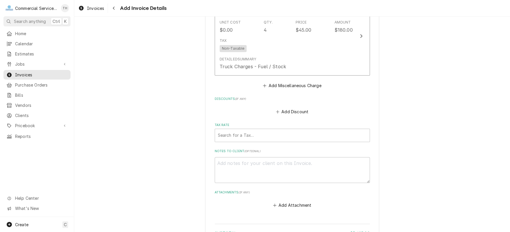
scroll to position [1522, 0]
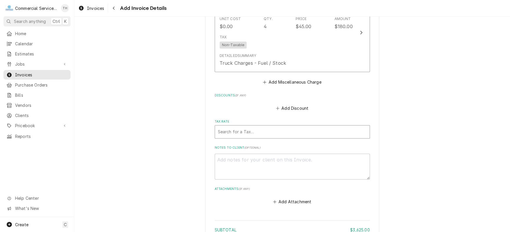
click at [298, 126] on div "Tax Rate" at bounding box center [292, 131] width 149 height 10
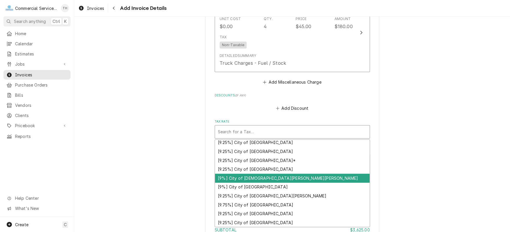
scroll to position [148, 0]
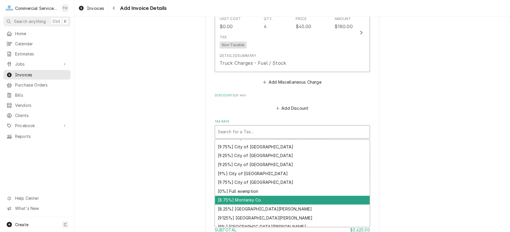
click at [287, 195] on div "[8.75%] Monterey Co." at bounding box center [292, 199] width 155 height 9
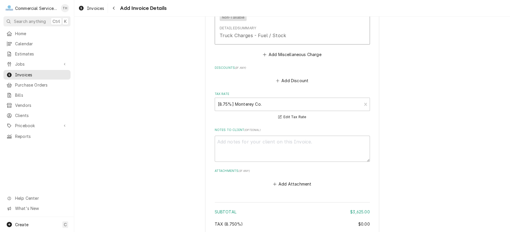
scroll to position [1609, 0]
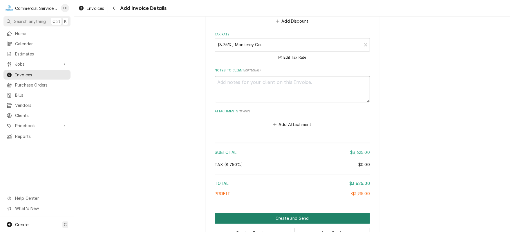
click at [292, 213] on button "Create and Send" at bounding box center [292, 218] width 155 height 11
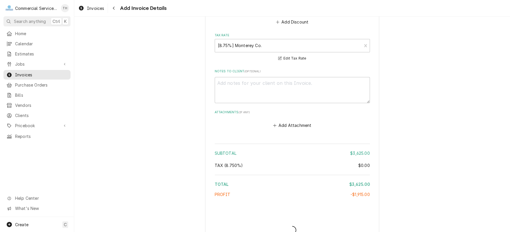
type textarea "x"
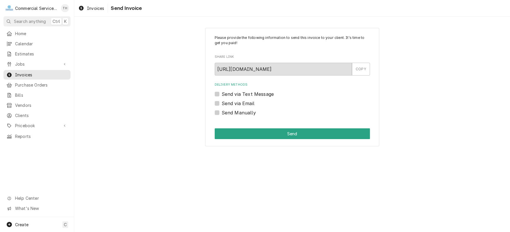
click at [221, 113] on label "Send Manually" at bounding box center [238, 112] width 34 height 7
click at [221, 113] on input "Send Manually" at bounding box center [298, 115] width 155 height 13
checkbox input "true"
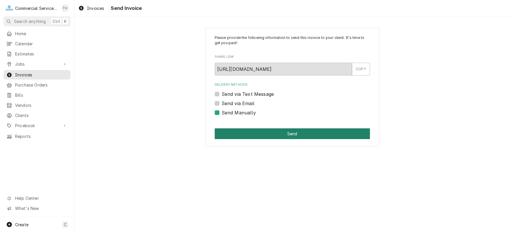
click at [297, 132] on button "Send" at bounding box center [292, 133] width 155 height 11
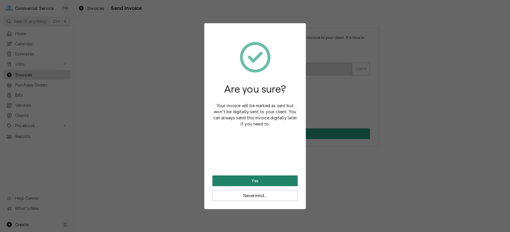
click at [269, 177] on button "Yes" at bounding box center [254, 180] width 85 height 11
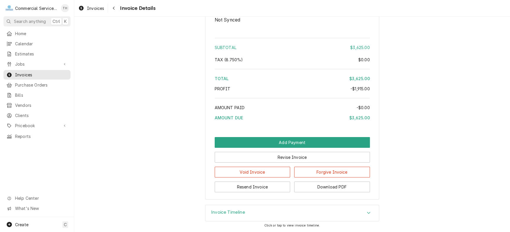
scroll to position [1302, 0]
click at [315, 188] on button "Download PDF" at bounding box center [332, 186] width 76 height 11
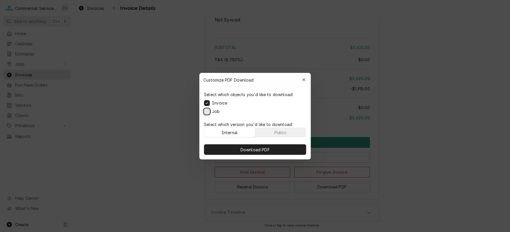
click at [205, 110] on button "Job" at bounding box center [207, 111] width 6 height 6
click at [237, 149] on button "Download PDF" at bounding box center [255, 149] width 102 height 10
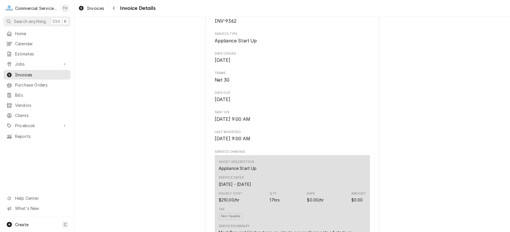
scroll to position [143, 0]
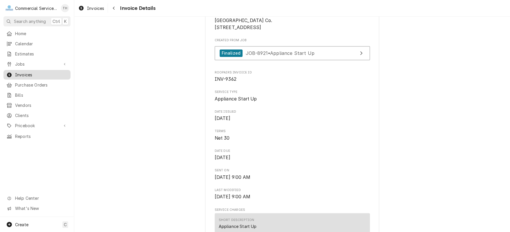
click at [42, 73] on span "Invoices" at bounding box center [41, 75] width 52 height 6
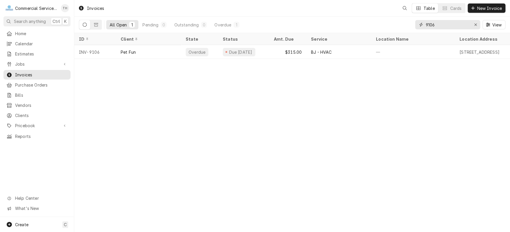
drag, startPoint x: 440, startPoint y: 25, endPoint x: 411, endPoint y: 26, distance: 28.1
click at [423, 25] on div "9106" at bounding box center [447, 24] width 65 height 9
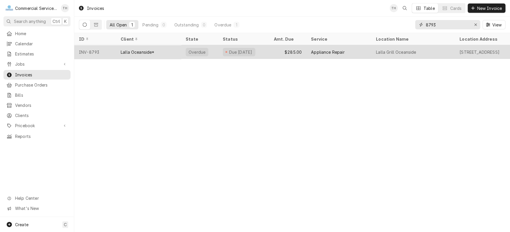
type input "8793"
click at [346, 46] on div "Appliance Repair" at bounding box center [338, 52] width 65 height 14
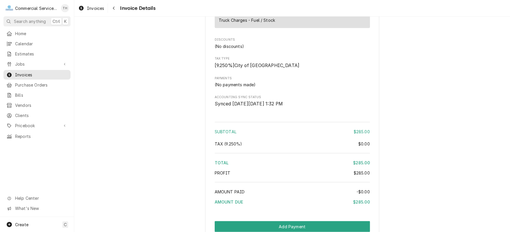
scroll to position [629, 0]
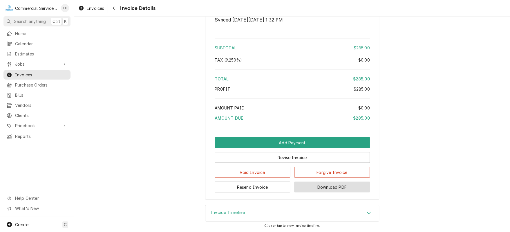
click at [320, 185] on button "Download PDF" at bounding box center [332, 186] width 76 height 11
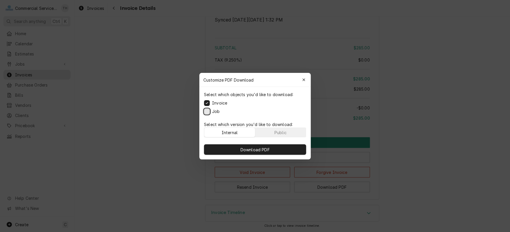
click at [206, 110] on button "Job" at bounding box center [207, 111] width 6 height 6
click at [269, 148] on span "Download PDF" at bounding box center [255, 149] width 32 height 6
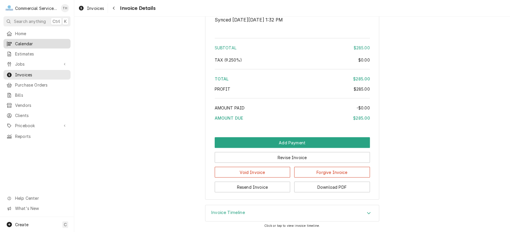
click at [41, 41] on span "Calendar" at bounding box center [41, 44] width 52 height 6
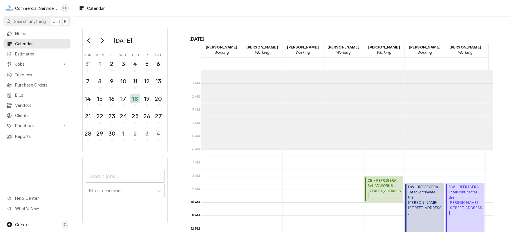
scroll to position [79, 0]
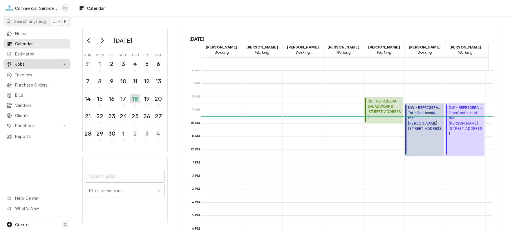
click at [45, 65] on div "Jobs" at bounding box center [37, 63] width 65 height 7
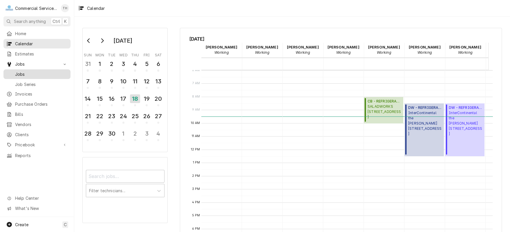
click at [42, 73] on span "Jobs" at bounding box center [41, 74] width 52 height 6
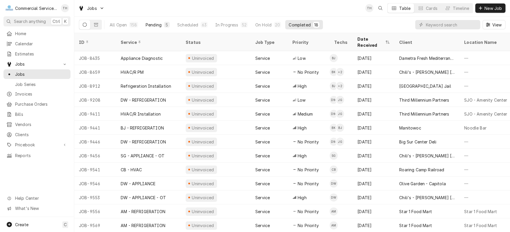
click at [153, 23] on div "Pending" at bounding box center [154, 25] width 16 height 6
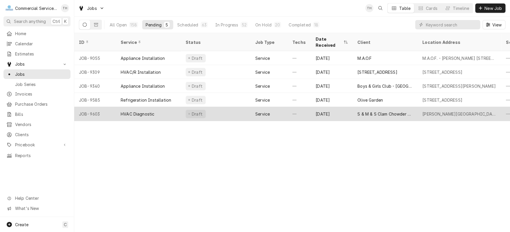
click at [377, 111] on div "S & M & S Clam Chowder Hut" at bounding box center [385, 114] width 56 height 6
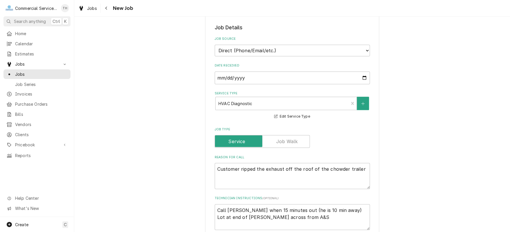
scroll to position [116, 0]
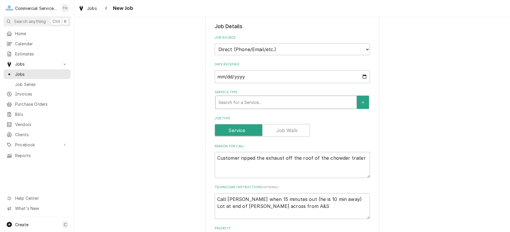
click at [316, 101] on div "Service Type" at bounding box center [285, 102] width 135 height 10
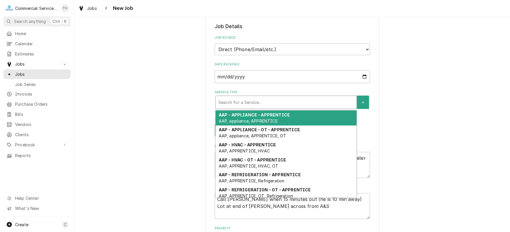
type textarea "x"
type input "d"
type textarea "x"
type input "dw"
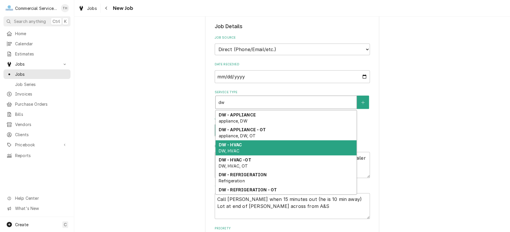
click at [291, 143] on div "DW - HVAC DW, HVAC" at bounding box center [285, 147] width 141 height 15
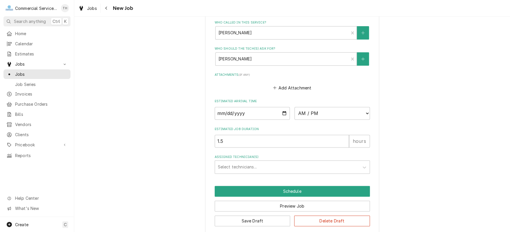
scroll to position [410, 0]
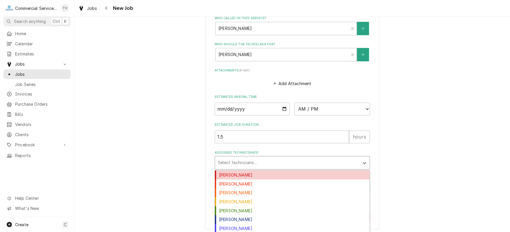
click at [286, 159] on div "Assigned Technician(s)" at bounding box center [287, 162] width 138 height 10
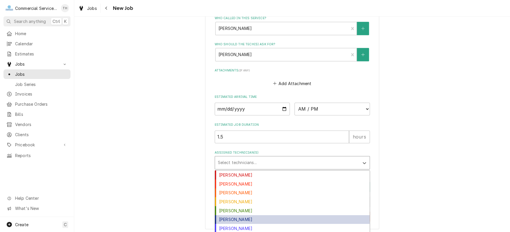
drag, startPoint x: 282, startPoint y: 215, endPoint x: 285, endPoint y: 210, distance: 4.8
click at [282, 215] on div "[PERSON_NAME]" at bounding box center [292, 219] width 155 height 9
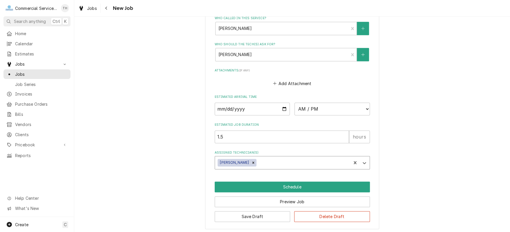
click at [275, 157] on div "Assigned Technician(s)" at bounding box center [302, 162] width 90 height 10
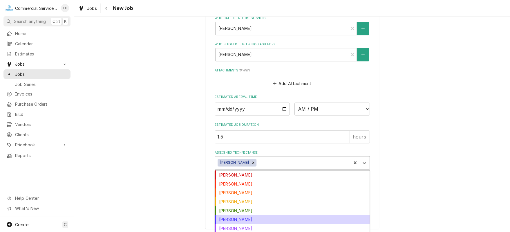
click at [269, 215] on div "[PERSON_NAME]" at bounding box center [292, 219] width 155 height 9
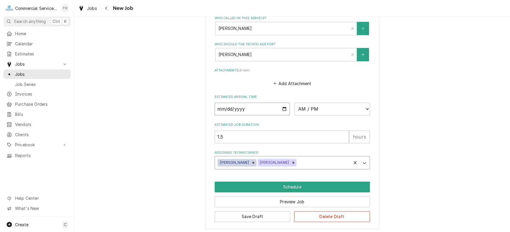
click at [280, 107] on input "Date" at bounding box center [252, 108] width 75 height 13
type textarea "x"
type input "[DATE]"
type textarea "x"
click at [364, 106] on select "AM / PM 6:00 AM 6:15 AM 6:30 AM 6:45 AM 7:00 AM 7:15 AM 7:30 AM 7:45 AM 8:00 AM…" at bounding box center [331, 108] width 75 height 13
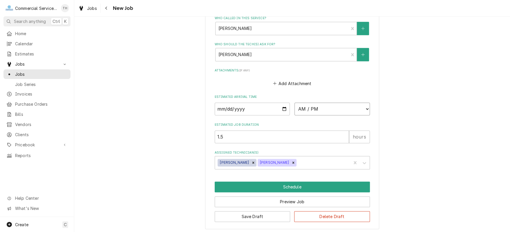
select select "11:45:00"
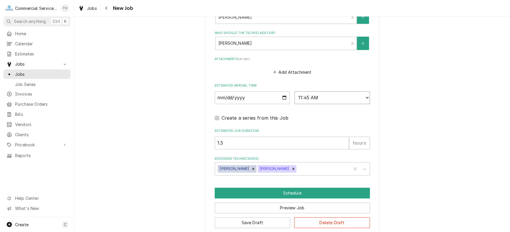
scroll to position [428, 0]
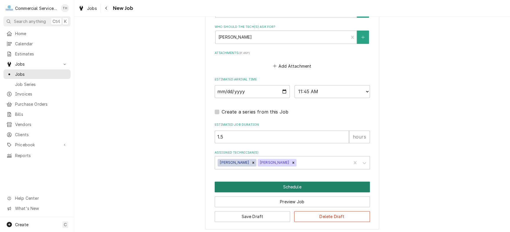
click at [290, 183] on button "Schedule" at bounding box center [292, 186] width 155 height 11
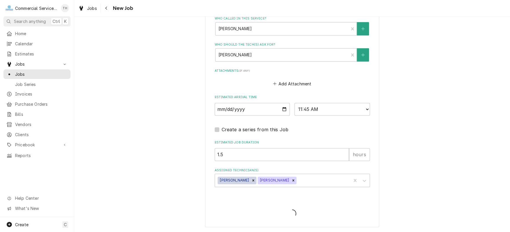
scroll to position [408, 0]
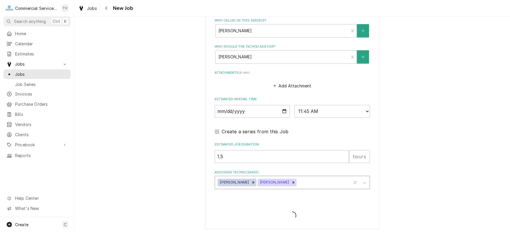
type textarea "x"
